Goal: Information Seeking & Learning: Check status

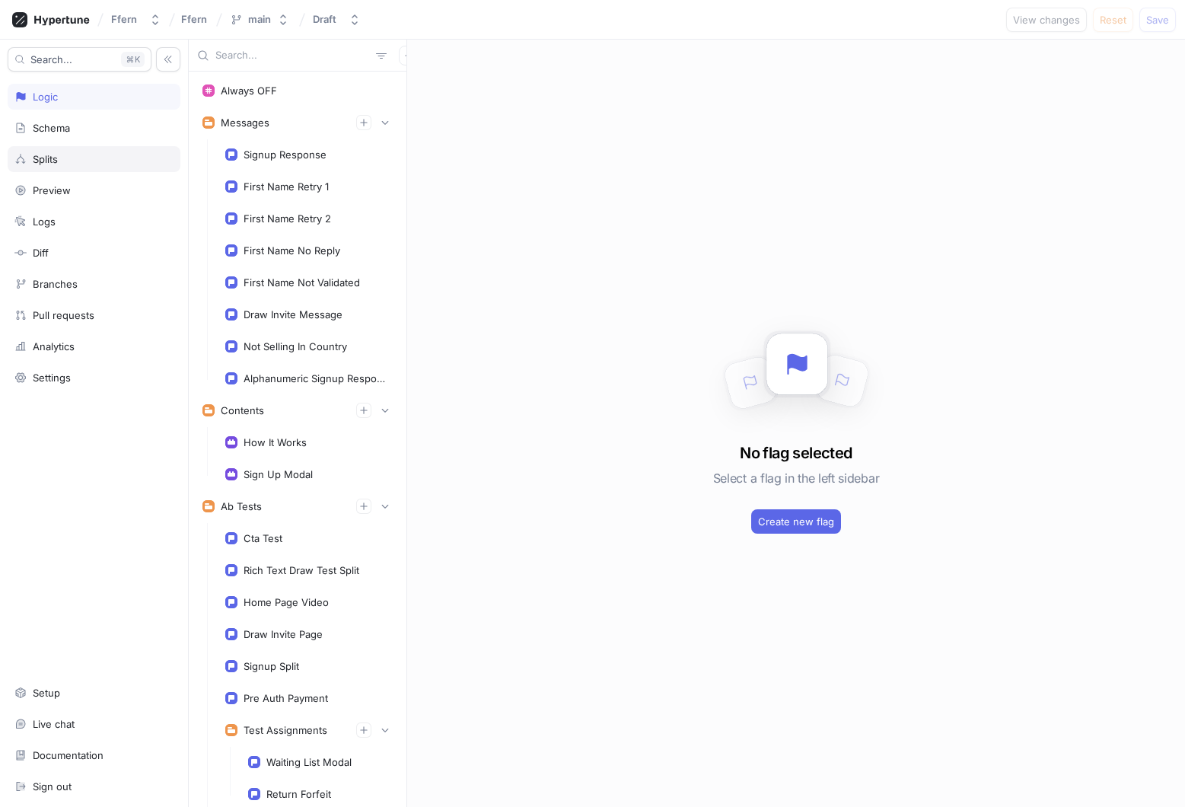
click at [110, 154] on div "Splits" at bounding box center [93, 159] width 159 height 12
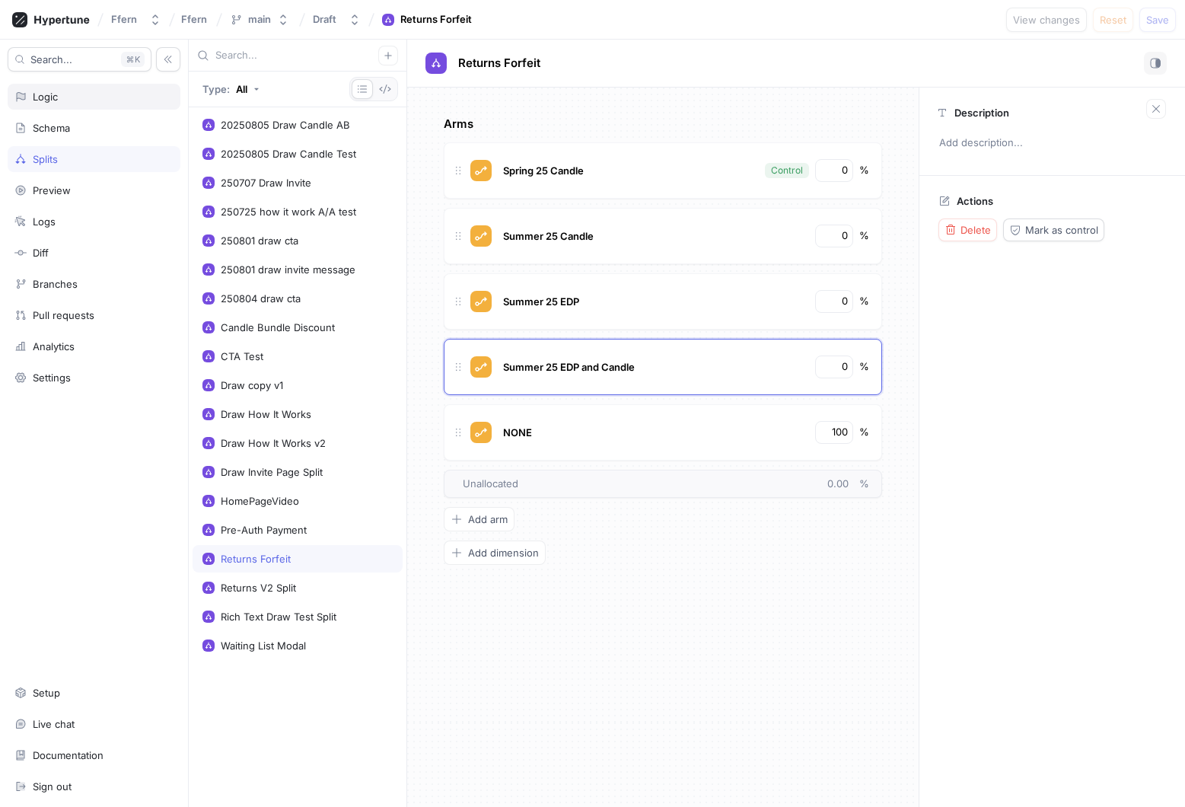
click at [109, 97] on div "Logic" at bounding box center [93, 97] width 159 height 12
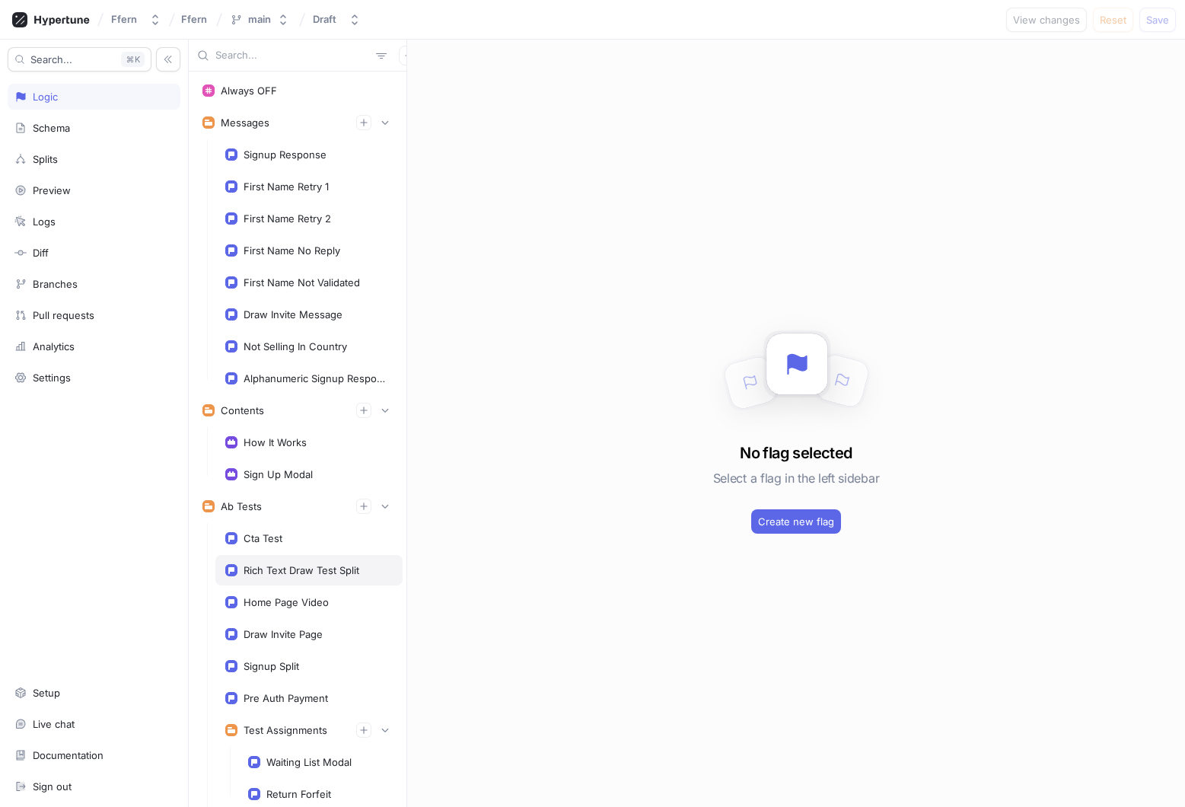
click at [305, 570] on div "Rich Text Draw Test Split" at bounding box center [301, 570] width 116 height 12
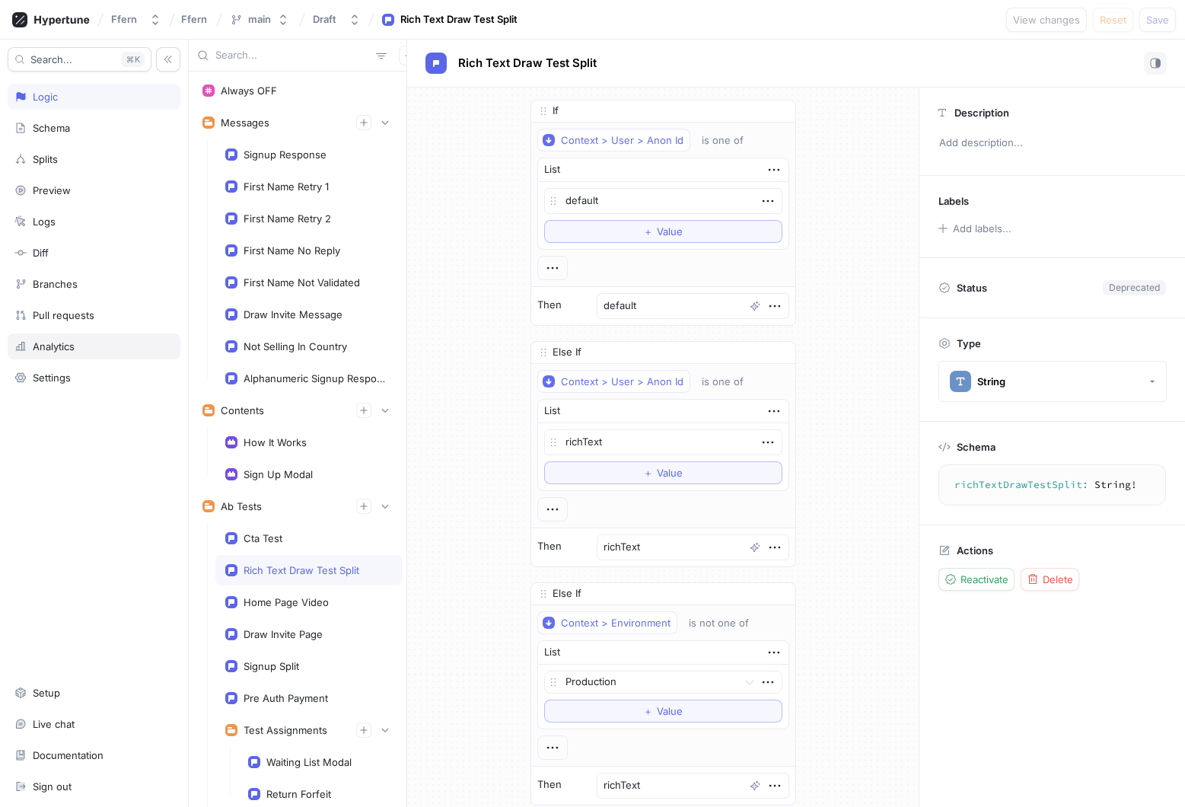
click at [112, 348] on div "Analytics" at bounding box center [93, 346] width 159 height 12
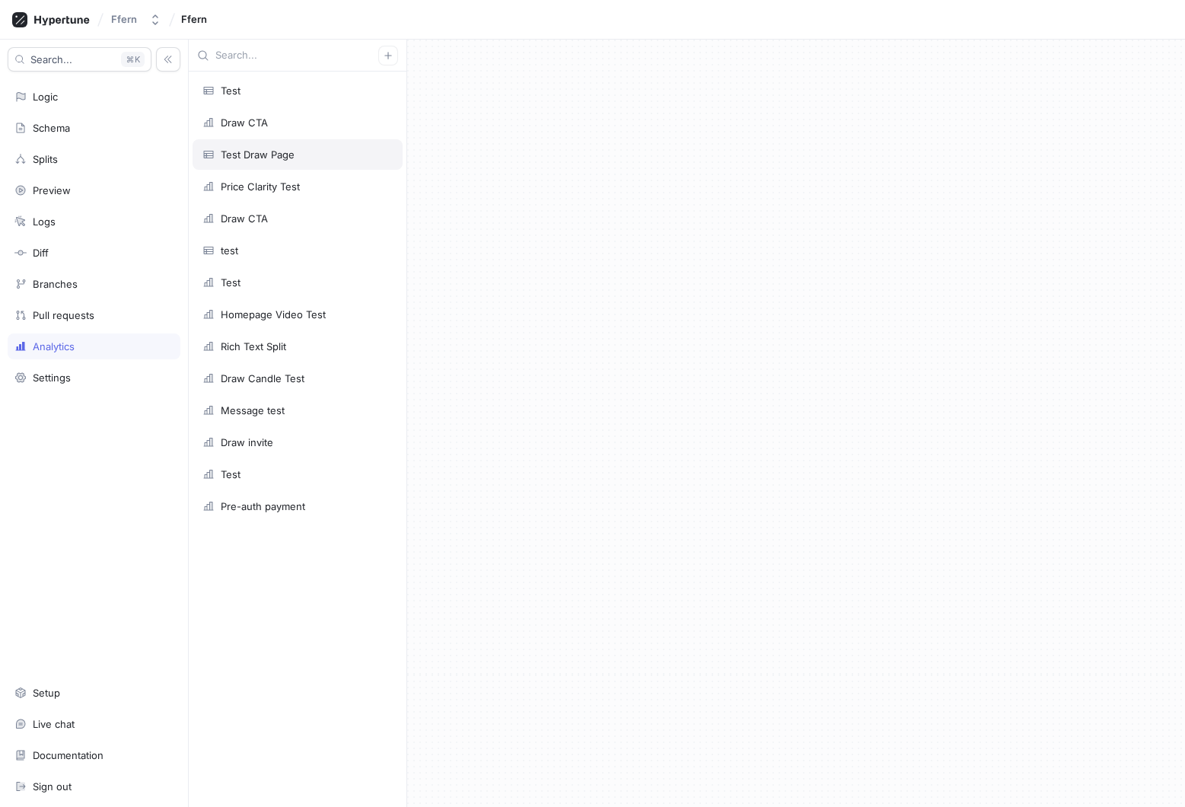
click at [329, 154] on div "Test Draw Page" at bounding box center [297, 154] width 190 height 12
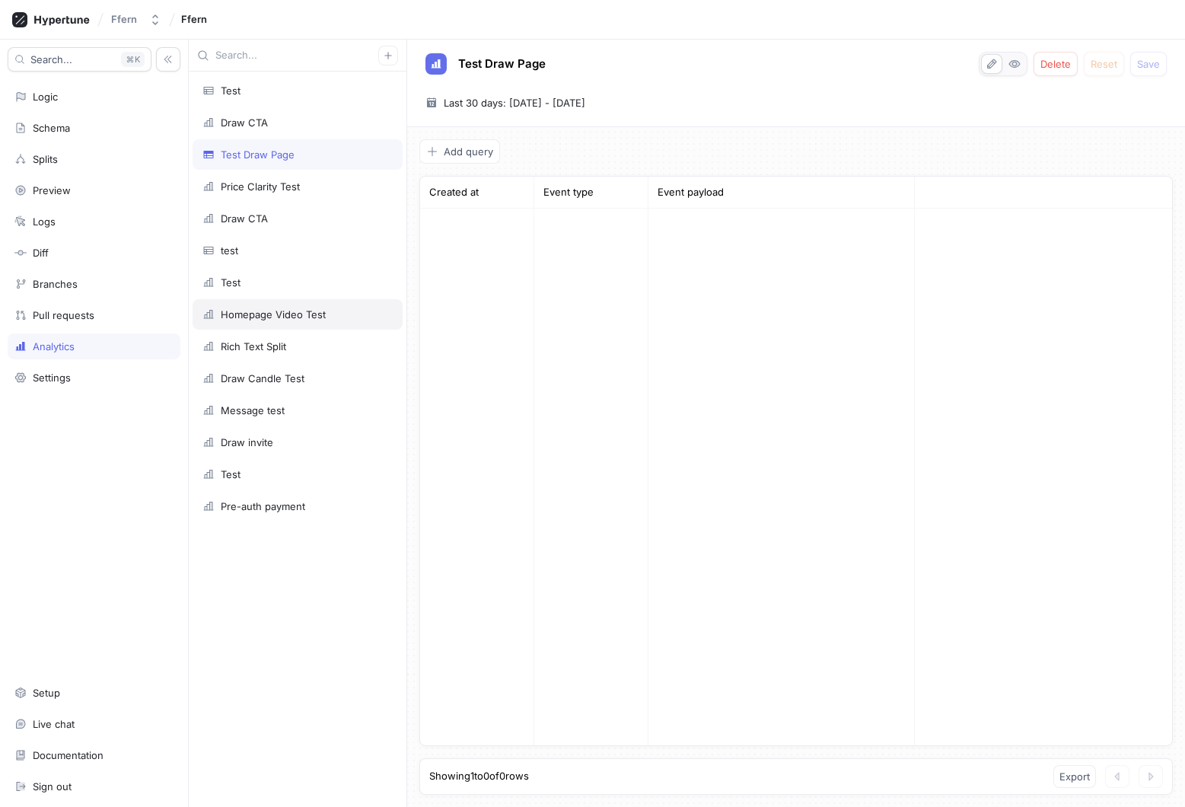
click at [336, 315] on div "Homepage Video Test" at bounding box center [297, 314] width 190 height 12
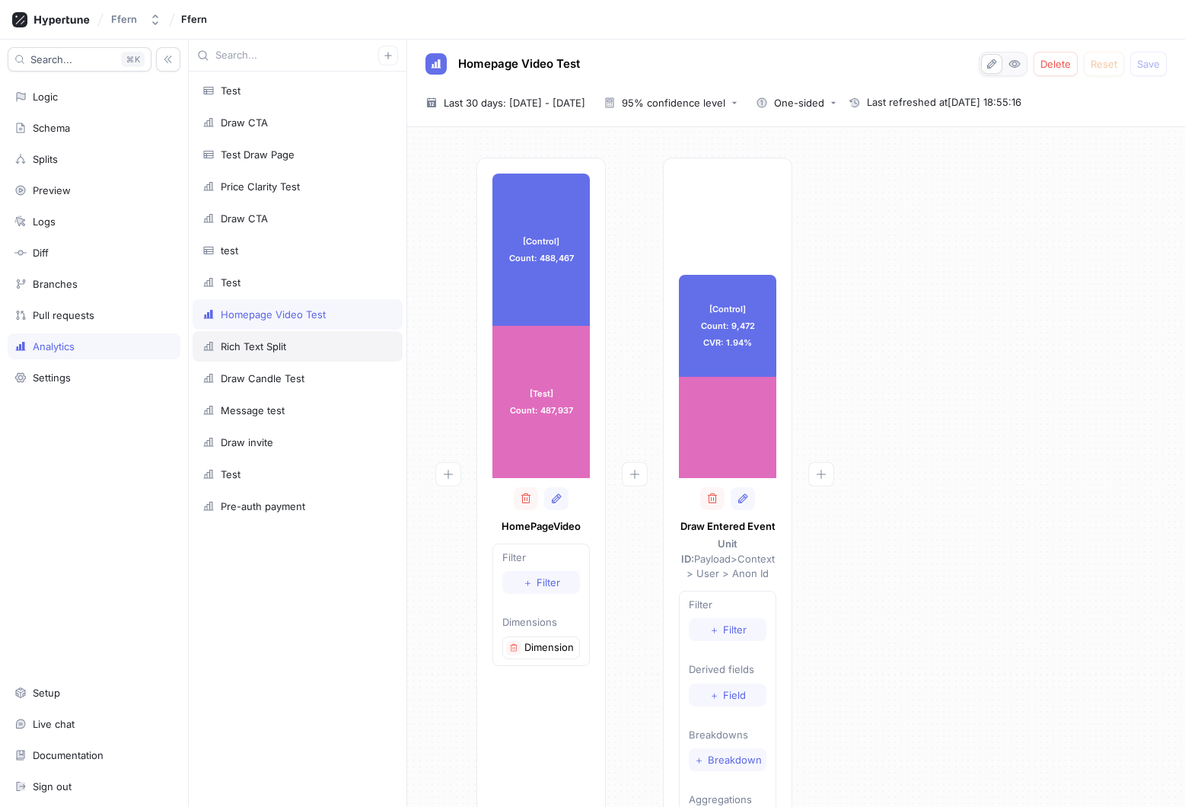
click at [330, 355] on div "Rich Text Split" at bounding box center [297, 346] width 210 height 30
type textarea "x"
